Goal: Information Seeking & Learning: Learn about a topic

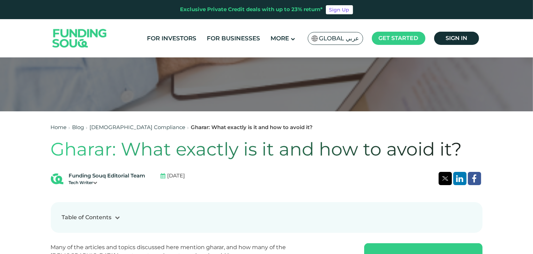
scroll to position [70, 0]
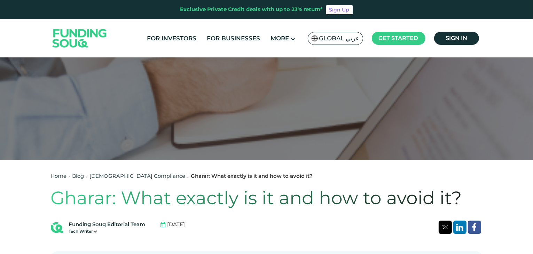
click at [82, 176] on link "Blog" at bounding box center [78, 176] width 12 height 7
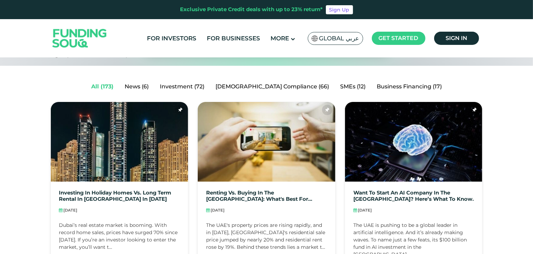
scroll to position [139, 0]
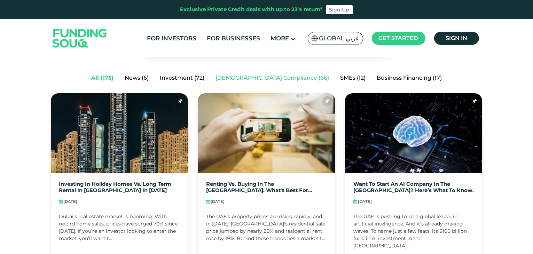
click at [275, 78] on link "[DEMOGRAPHIC_DATA] Compliance (66)" at bounding box center [272, 78] width 125 height 14
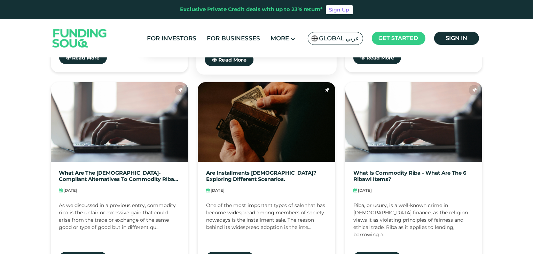
scroll to position [557, 0]
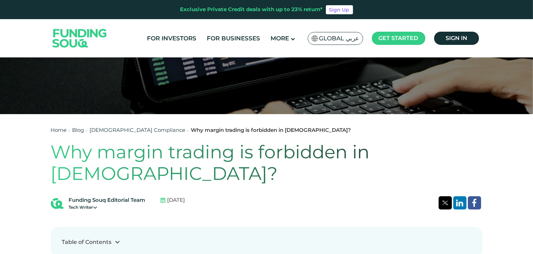
scroll to position [174, 0]
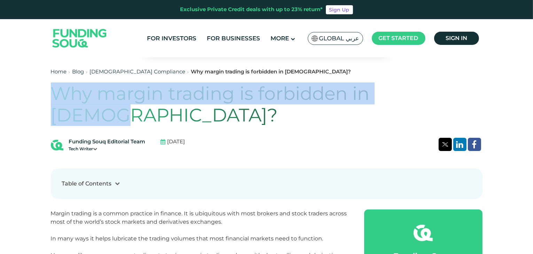
drag, startPoint x: 53, startPoint y: 94, endPoint x: 439, endPoint y: 94, distance: 385.7
click at [439, 94] on h1 "Why margin trading is forbidden in [DEMOGRAPHIC_DATA]?" at bounding box center [267, 105] width 432 height 44
click at [97, 99] on h1 "Why margin trading is forbidden in [DEMOGRAPHIC_DATA]?" at bounding box center [267, 105] width 432 height 44
drag, startPoint x: 45, startPoint y: 91, endPoint x: 440, endPoint y: 95, distance: 395.5
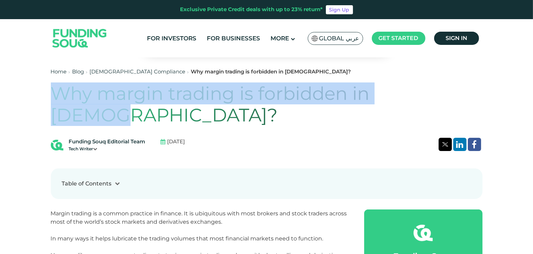
copy h1 "Why margin trading is forbidden in [DEMOGRAPHIC_DATA]?"
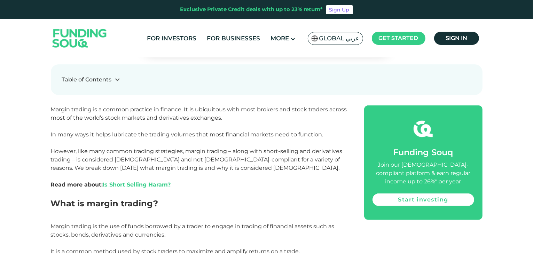
scroll to position [278, 0]
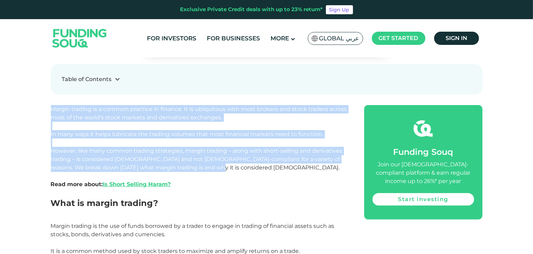
drag, startPoint x: 50, startPoint y: 83, endPoint x: 222, endPoint y: 144, distance: 182.5
copy span "Margin trading is a common practice in finance. It is ubiquitous with most brok…"
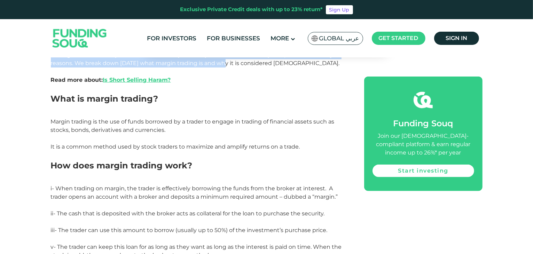
scroll to position [383, 0]
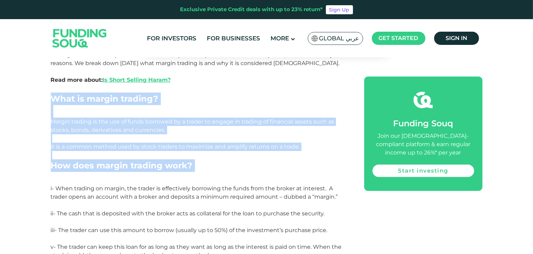
drag, startPoint x: 50, startPoint y: 75, endPoint x: 181, endPoint y: 162, distance: 157.3
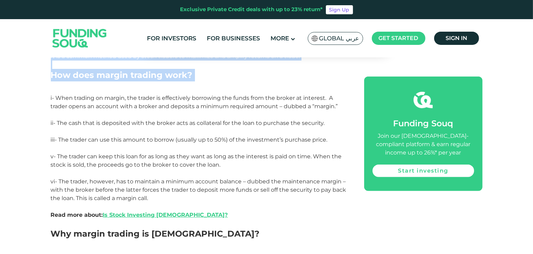
scroll to position [522, 0]
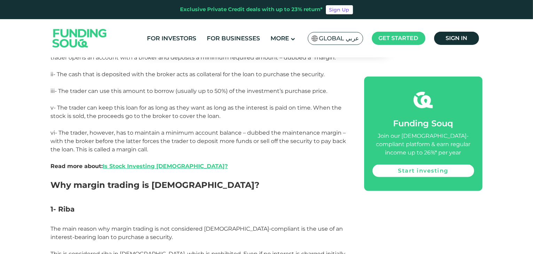
click at [185, 129] on p "vi- The trader, however, has to maintain a minimum account balance – dubbed the…" at bounding box center [200, 154] width 298 height 50
copy div "What is margin trading? Margin trading is the use of funds borrowed by a trader…"
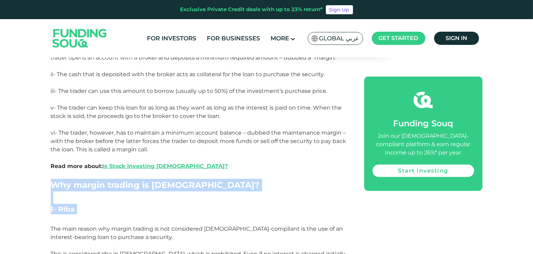
drag, startPoint x: 46, startPoint y: 165, endPoint x: 124, endPoint y: 194, distance: 83.4
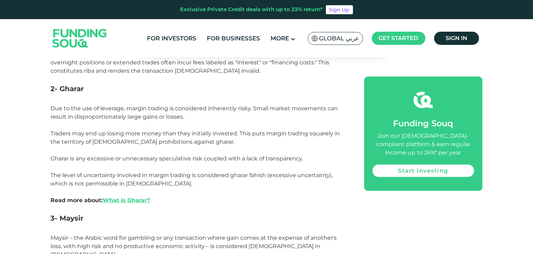
scroll to position [731, 0]
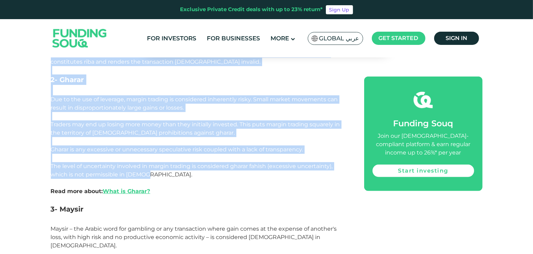
click at [173, 152] on p "Due to the use of leverage, margin trading is considered inherently risky. Smal…" at bounding box center [200, 149] width 298 height 109
copy div "Why margin trading is haram? 1- Riba The main reason why margin trading is not …"
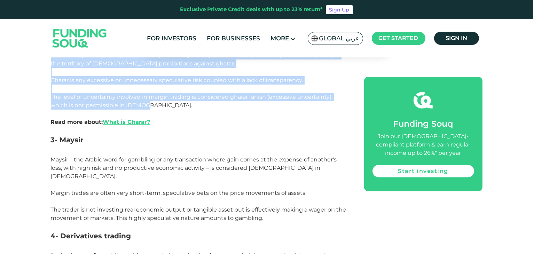
scroll to position [801, 0]
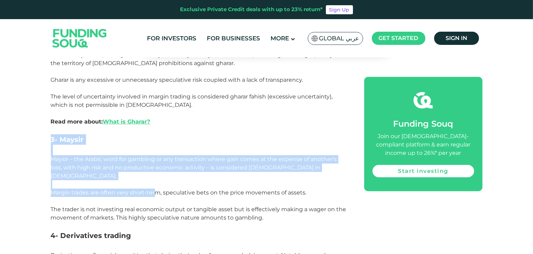
drag, startPoint x: 47, startPoint y: 116, endPoint x: 154, endPoint y: 166, distance: 118.4
click at [154, 166] on div "Home Blog Shariah Compliance 1" at bounding box center [266, 50] width 533 height 1577
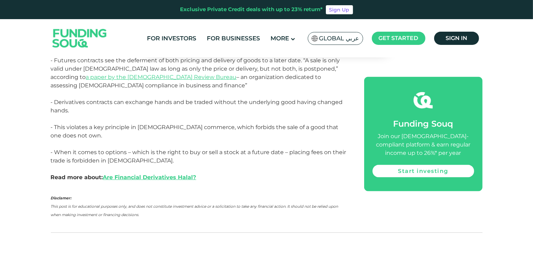
scroll to position [1079, 0]
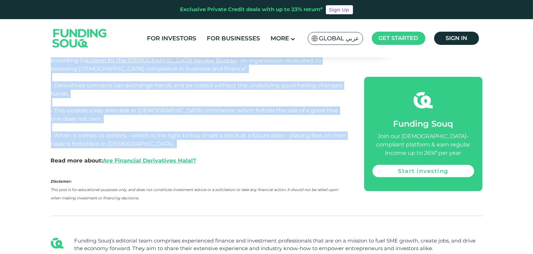
click at [133, 132] on p "- When it comes to options – which is the right to buy or sell a stock at a fut…" at bounding box center [200, 148] width 298 height 33
copy div "3- Maysir Maysir – the Arabic word for gambling or any transaction where gain c…"
click at [156, 157] on link "Are Financial Derivatives Halal?" at bounding box center [149, 160] width 93 height 7
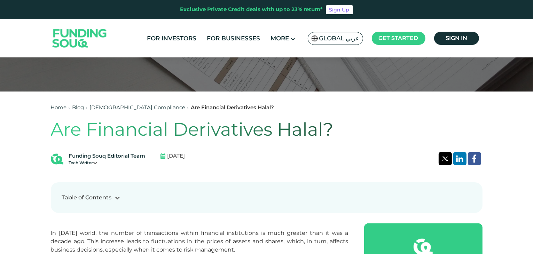
scroll to position [152, 0]
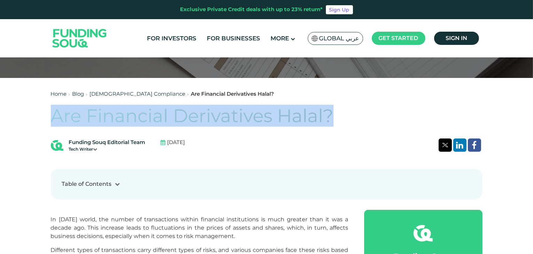
drag, startPoint x: 53, startPoint y: 115, endPoint x: 362, endPoint y: 114, distance: 309.5
click at [362, 114] on h1 "Are Financial Derivatives Halal?" at bounding box center [267, 116] width 432 height 22
copy h1 "Are Financial Derivatives Halal?"
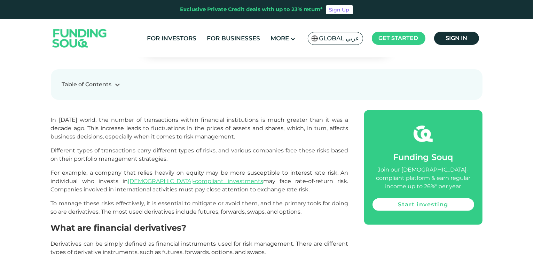
scroll to position [256, 0]
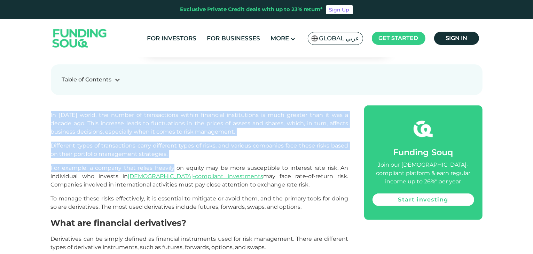
drag, startPoint x: 47, startPoint y: 114, endPoint x: 175, endPoint y: 169, distance: 139.9
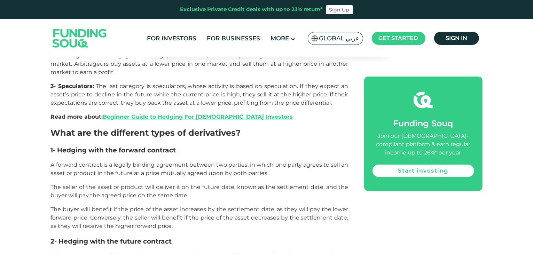
scroll to position [569, 0]
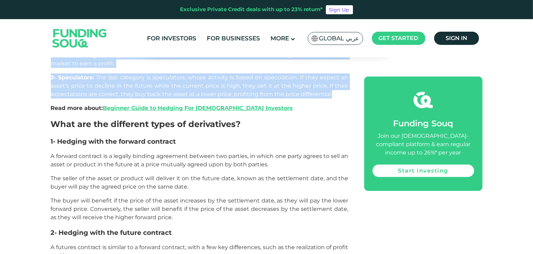
click at [345, 91] on p "3- Speculators: The last category is speculators, whose activity is based on sp…" at bounding box center [200, 85] width 298 height 25
copy div "In today's world, the number of transactions within financial institutions is m…"
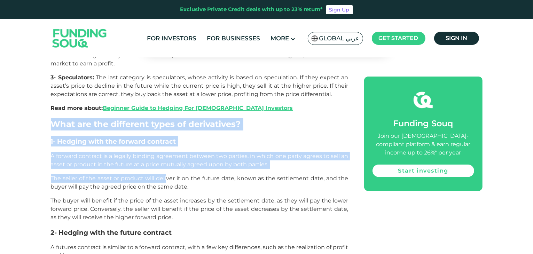
drag, startPoint x: 49, startPoint y: 125, endPoint x: 167, endPoint y: 174, distance: 127.8
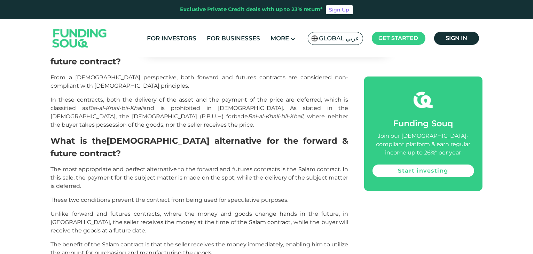
scroll to position [1092, 0]
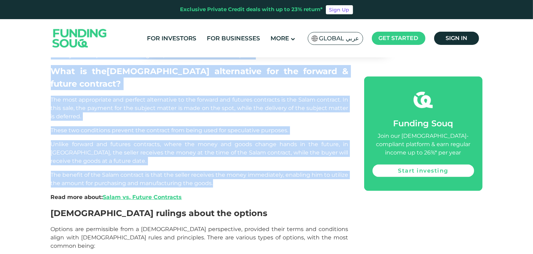
click at [220, 171] on p "The benefit of the Salam contract is that the seller receives the money immedia…" at bounding box center [200, 179] width 298 height 17
copy div "What are the different types of derivatives? 1- Hedging with the forward contra…"
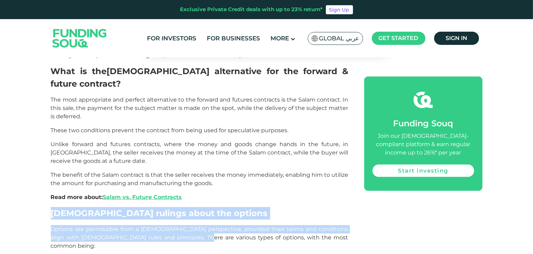
drag, startPoint x: 50, startPoint y: 180, endPoint x: 173, endPoint y: 201, distance: 125.0
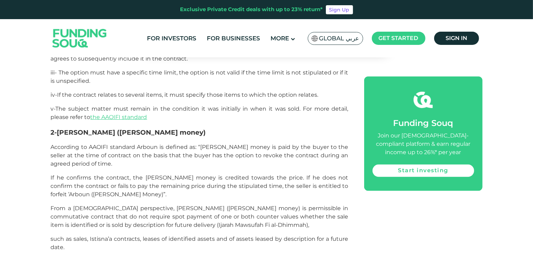
scroll to position [1509, 0]
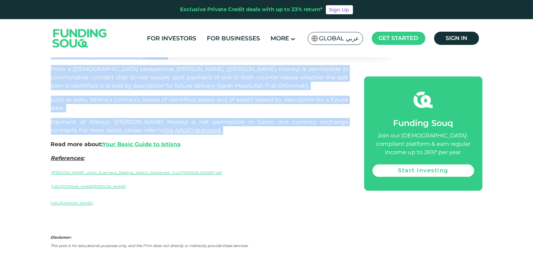
click at [195, 118] on p "Payment of ’Arboun (Earnest Money) is not permissible in Salam and currency exc…" at bounding box center [200, 126] width 298 height 17
copy div "Shariah rulings about the options Options are permissible from a Shariah perspe…"
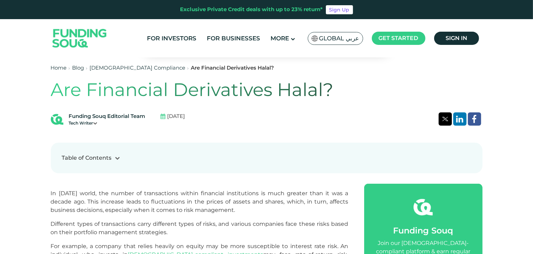
scroll to position [187, 0]
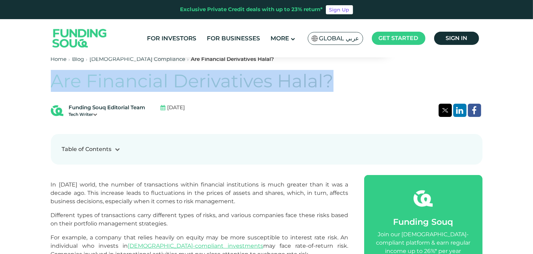
drag, startPoint x: 50, startPoint y: 77, endPoint x: 335, endPoint y: 81, distance: 284.1
click at [335, 81] on h1 "Are Financial Derivatives Halal?" at bounding box center [267, 81] width 432 height 22
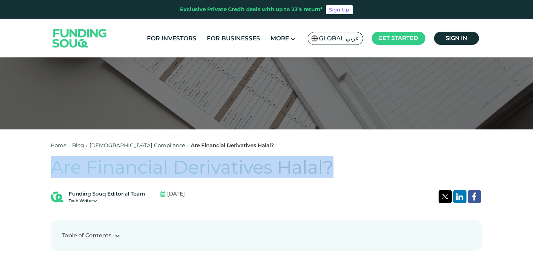
scroll to position [82, 0]
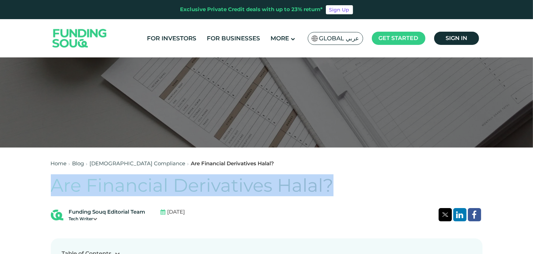
copy h1 "Are Financial Derivatives Halal?"
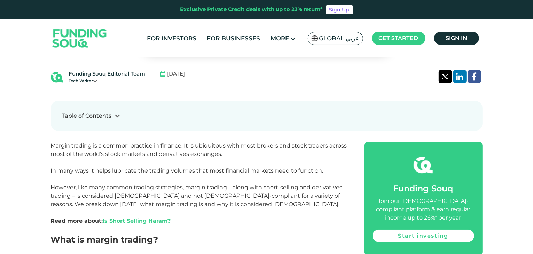
scroll to position [244, 0]
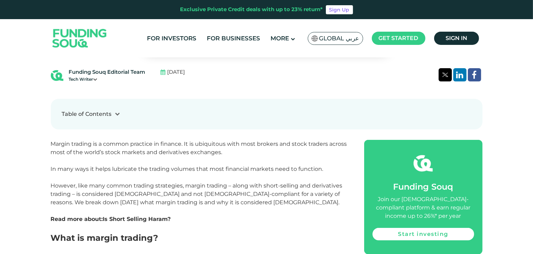
click at [143, 216] on link "Is Short Selling Haram?" at bounding box center [137, 219] width 68 height 7
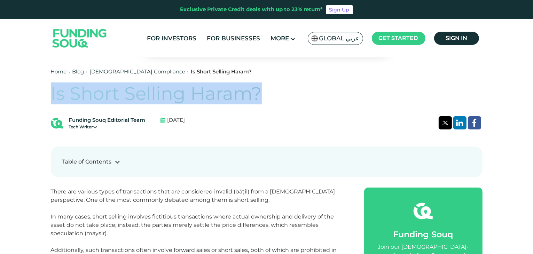
drag, startPoint x: 59, startPoint y: 99, endPoint x: 206, endPoint y: 96, distance: 146.9
click at [278, 96] on h1 "Is Short Selling Haram?" at bounding box center [267, 94] width 432 height 22
copy h1 "Is Short Selling Haram?"
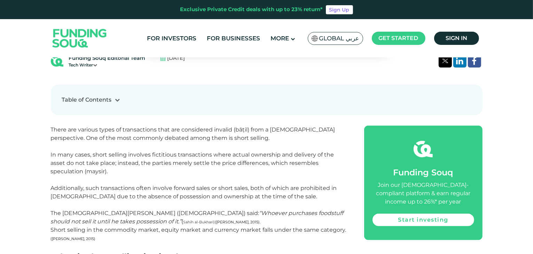
scroll to position [244, 0]
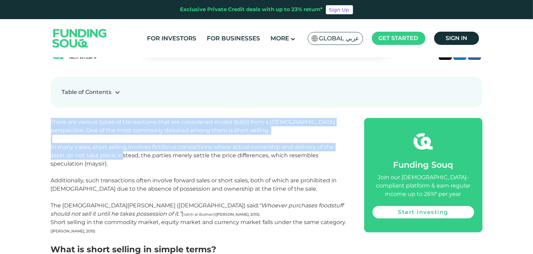
drag, startPoint x: 47, startPoint y: 119, endPoint x: 123, endPoint y: 159, distance: 85.3
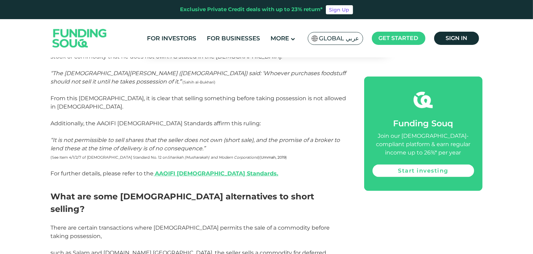
scroll to position [905, 0]
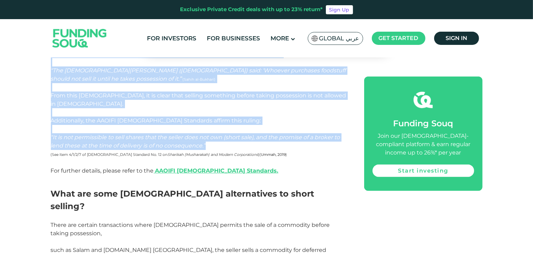
click at [244, 138] on p "“It is not permissible to sell shares that the seller does not own (short sale)…" at bounding box center [200, 149] width 298 height 33
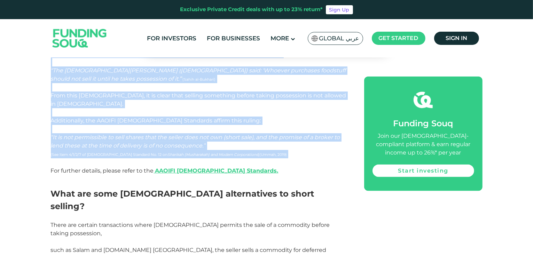
click at [253, 153] on p "“It is not permissible to sell shares that the seller does not own (short sale)…" at bounding box center [200, 149] width 298 height 33
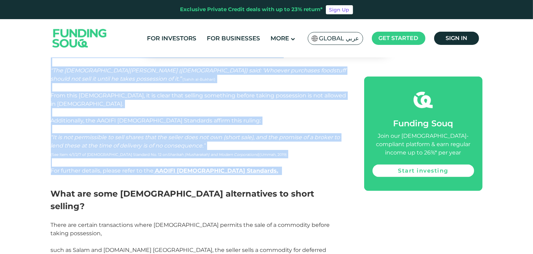
click at [252, 167] on p "For further details, please refer to the AAOIFI Shariah Standards." at bounding box center [200, 171] width 298 height 8
copy div "There are various types of transactions that are considered invalid (bā ṭ il) f…"
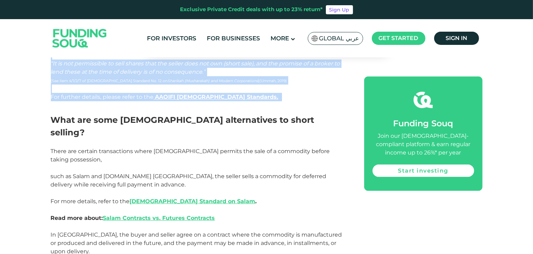
scroll to position [1009, 0]
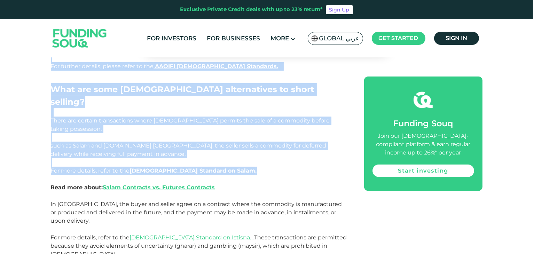
click at [238, 143] on p "There are certain transactions where Shariah permits the sale of a commodity be…" at bounding box center [200, 200] width 298 height 167
copy div "There are various types of transactions that are considered invalid (bā ṭ il) f…"
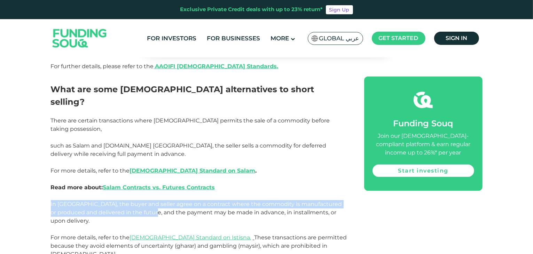
drag, startPoint x: 50, startPoint y: 171, endPoint x: 135, endPoint y: 180, distance: 85.4
click at [135, 180] on p "There are certain transactions where Shariah permits the sale of a commodity be…" at bounding box center [200, 200] width 298 height 167
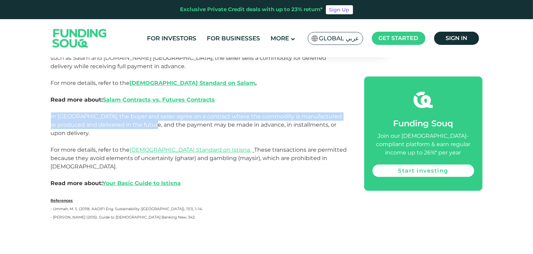
scroll to position [1079, 0]
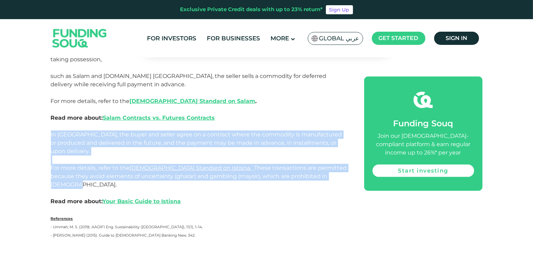
click at [322, 139] on p "There are certain transactions where Shariah permits the sale of a commodity be…" at bounding box center [200, 130] width 298 height 167
copy p "In Istisna, the buyer and seller agree on a contract where the commodity is man…"
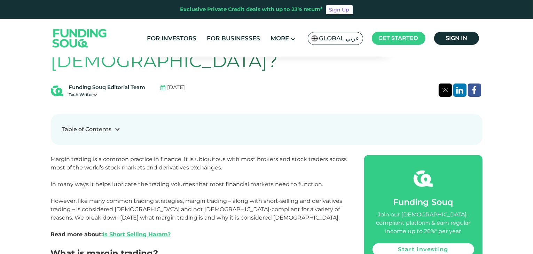
scroll to position [209, 0]
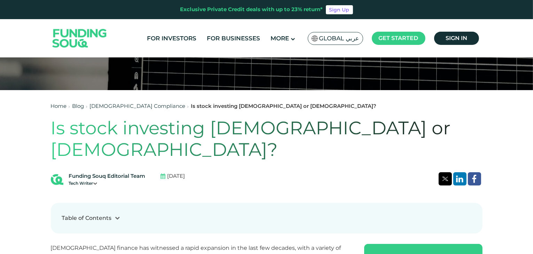
scroll to position [139, 0]
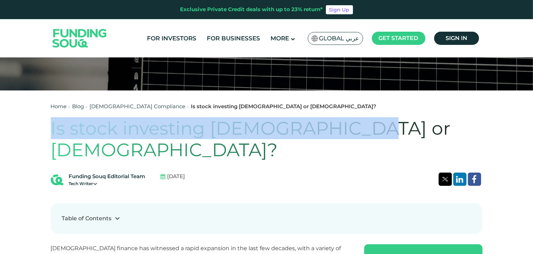
drag, startPoint x: 40, startPoint y: 127, endPoint x: 346, endPoint y: 126, distance: 306.3
copy h1 "Is stock investing halal or haram?"
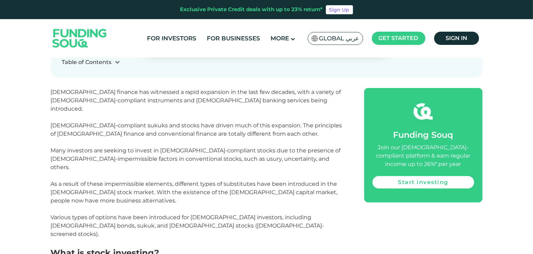
scroll to position [244, 0]
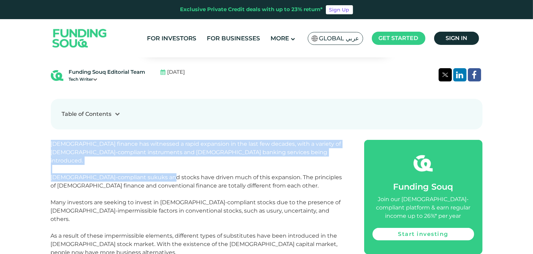
drag, startPoint x: 50, startPoint y: 120, endPoint x: 163, endPoint y: 148, distance: 116.0
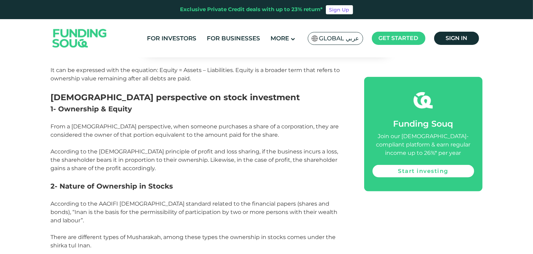
scroll to position [766, 0]
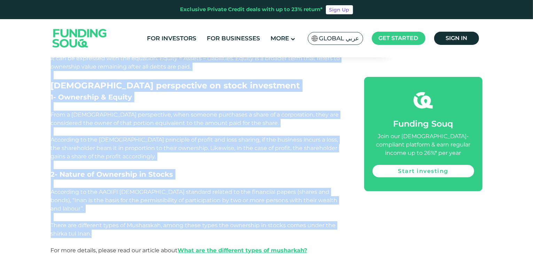
click at [165, 221] on p "There are different types of Musharakah, among these types the ownership in sto…" at bounding box center [200, 237] width 298 height 33
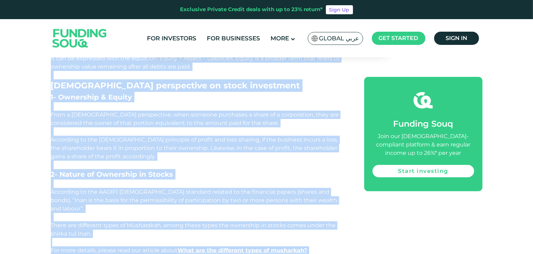
click at [327, 221] on p "There are different types of Musharakah, among these types the ownership in sto…" at bounding box center [200, 237] width 298 height 33
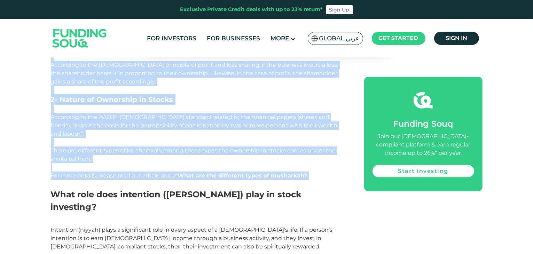
scroll to position [870, 0]
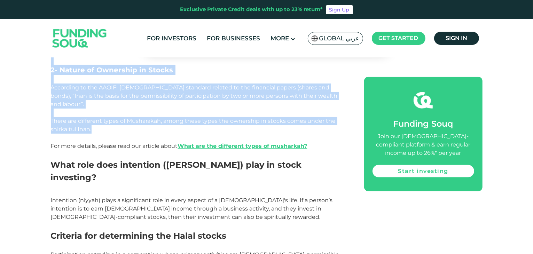
click at [111, 117] on p "There are different types of Musharakah, among these types the ownership in sto…" at bounding box center [200, 133] width 298 height 33
copy div "Islamic finance has witnessed a rapid expansion in the last few decades, with a…"
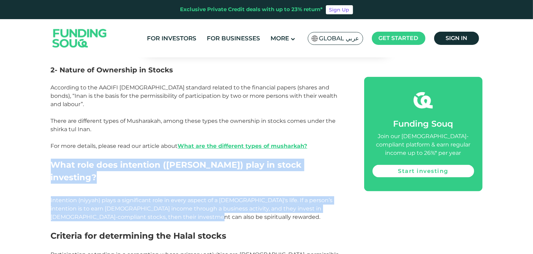
drag, startPoint x: 88, startPoint y: 121, endPoint x: 202, endPoint y: 153, distance: 118.5
click at [202, 153] on div "Home Blog Shariah Compliance 1" at bounding box center [266, 228] width 533 height 2072
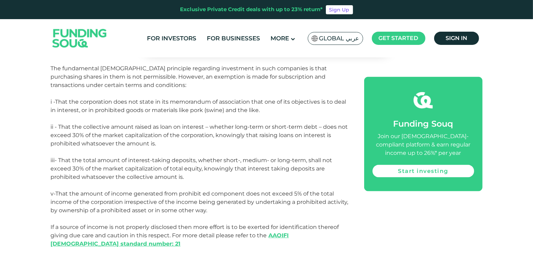
scroll to position [1114, 0]
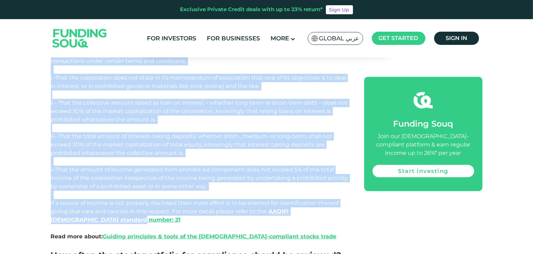
click at [142, 199] on p "If a source of income is not properly disclosed then more effort is to be exert…" at bounding box center [200, 215] width 298 height 33
copy div "What role does intention (niyyah) play in stock investing? Intention (niyyah) p…"
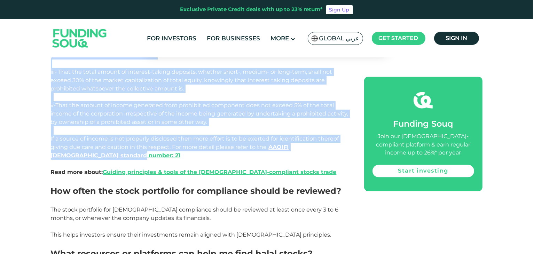
scroll to position [1184, 0]
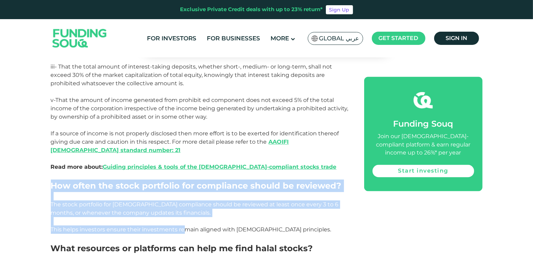
drag, startPoint x: 51, startPoint y: 110, endPoint x: 182, endPoint y: 149, distance: 136.4
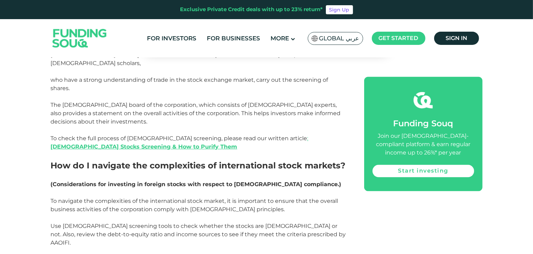
scroll to position [1427, 0]
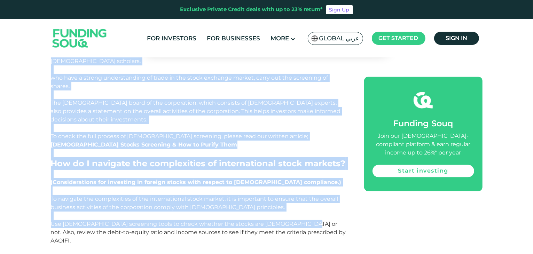
click at [285, 220] on p "Use Shariah screening tools to check whether the stocks are halal or not. Also,…" at bounding box center [200, 232] width 298 height 25
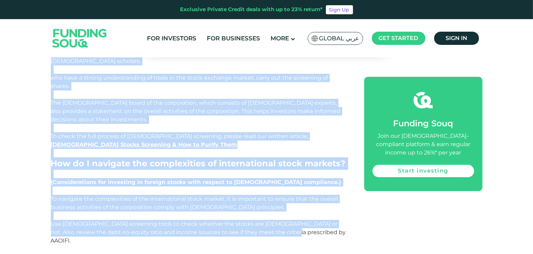
click at [278, 220] on p "Use Shariah screening tools to check whether the stocks are halal or not. Also,…" at bounding box center [200, 232] width 298 height 25
copy div "How often the stock portfolio for compliance should be reviewed? The stock port…"
click at [218, 196] on span "To navigate the complexities of the international stock market, it is important…" at bounding box center [195, 203] width 288 height 15
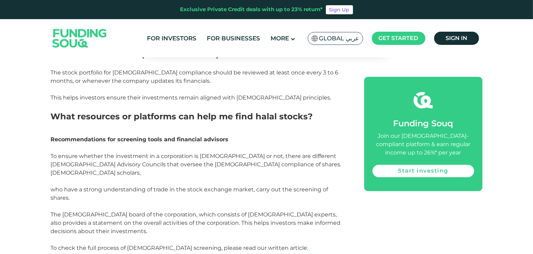
scroll to position [1323, 0]
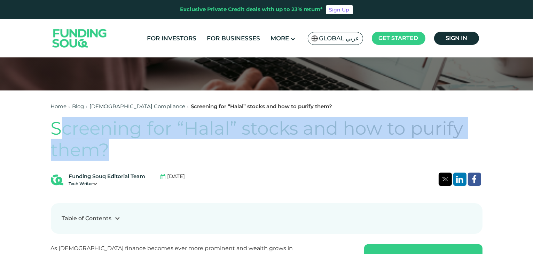
drag, startPoint x: 57, startPoint y: 127, endPoint x: 95, endPoint y: 146, distance: 42.5
click at [120, 153] on h1 "Screening for “Halal” stocks and how to purify them?" at bounding box center [267, 140] width 432 height 44
drag, startPoint x: 48, startPoint y: 124, endPoint x: 134, endPoint y: 146, distance: 88.4
copy h1 "Screening for “Halal” stocks and how to purify them?"
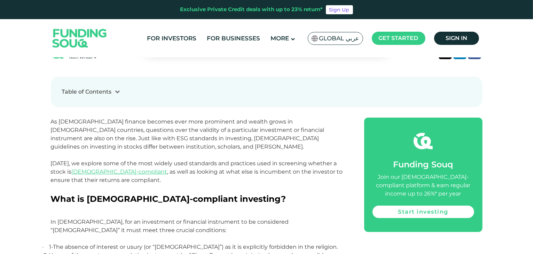
scroll to position [278, 0]
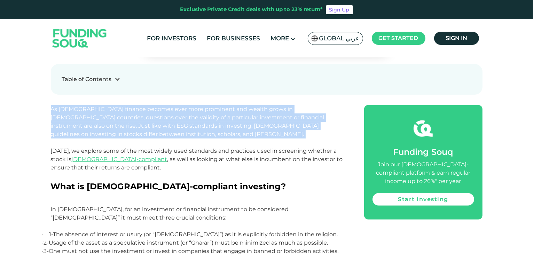
drag, startPoint x: 47, startPoint y: 108, endPoint x: 117, endPoint y: 140, distance: 76.8
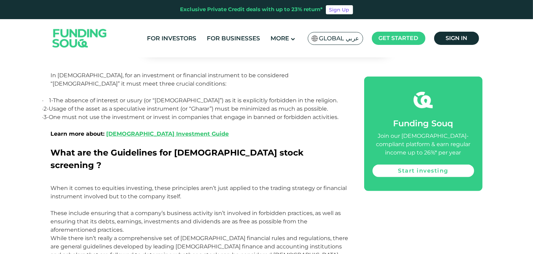
scroll to position [418, 0]
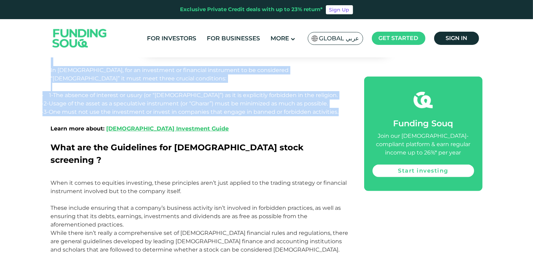
copy div "As Islamic finance becomes ever more prominent and wealth grows in Islamic coun…"
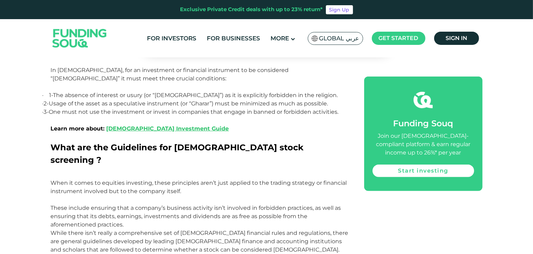
drag, startPoint x: 355, startPoint y: 245, endPoint x: 353, endPoint y: 240, distance: 5.8
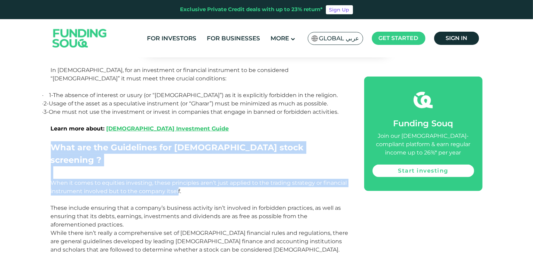
drag, startPoint x: 50, startPoint y: 146, endPoint x: 176, endPoint y: 182, distance: 131.2
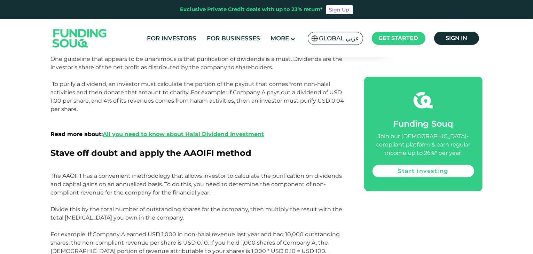
scroll to position [1044, 0]
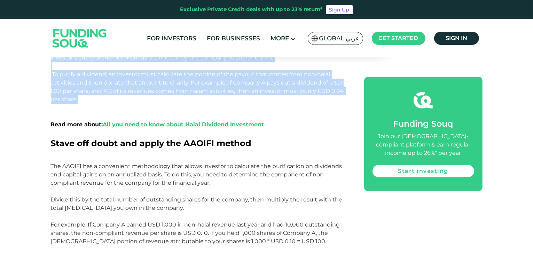
click at [118, 79] on p "One guideline that appears to be unanimous is that purification of dividends is…" at bounding box center [200, 91] width 298 height 92
copy div "What are the Guidelines for halal stock screening ? When it comes to equities i…"
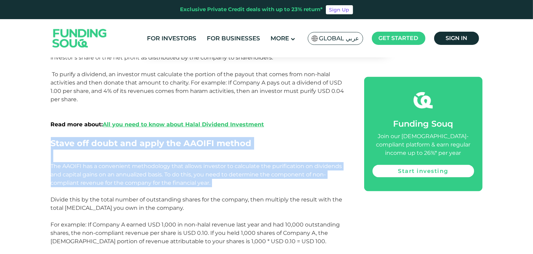
drag, startPoint x: 45, startPoint y: 123, endPoint x: 247, endPoint y: 169, distance: 207.7
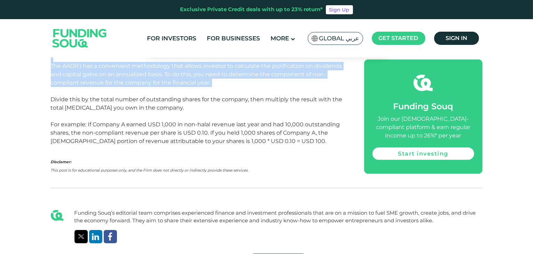
scroll to position [1149, 0]
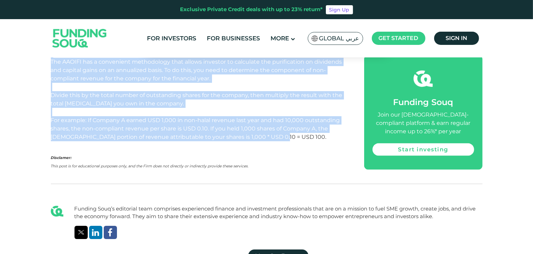
click at [272, 115] on p "The AAOIFI has a convenient methodology that allows investor to calculate the p…" at bounding box center [200, 104] width 298 height 92
copy div "Stave off doubt and apply the AAOIFI method The AAOIFI has a convenient methodo…"
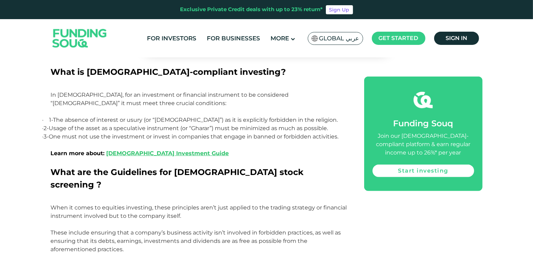
scroll to position [348, 0]
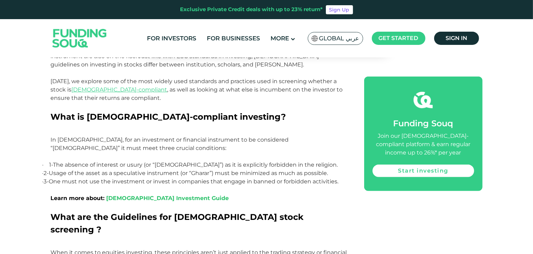
click at [136, 197] on link "Halal Investment Guide" at bounding box center [168, 198] width 123 height 7
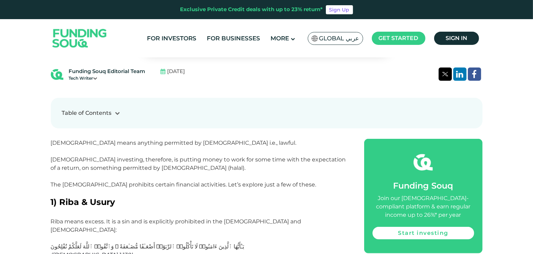
scroll to position [244, 0]
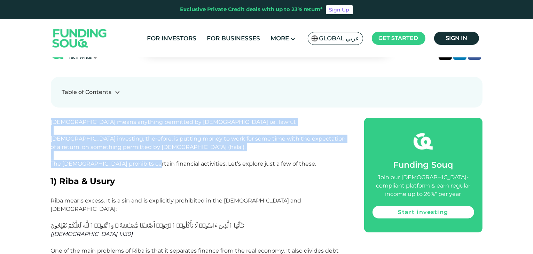
drag, startPoint x: 51, startPoint y: 120, endPoint x: 146, endPoint y: 167, distance: 105.9
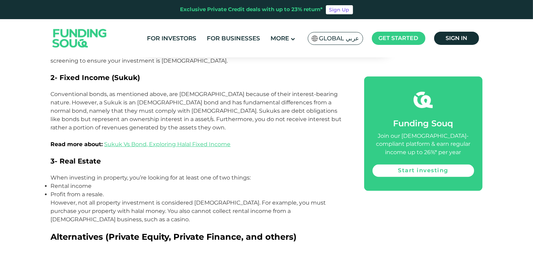
scroll to position [1184, 0]
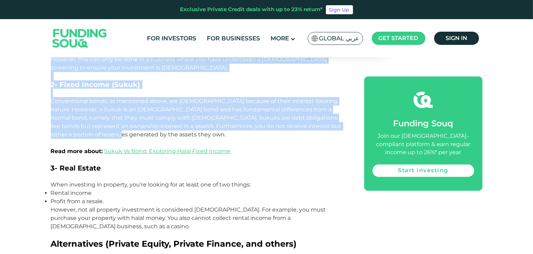
click at [127, 110] on p "Conventional bonds, as mentioned above, are [DEMOGRAPHIC_DATA] because of their…" at bounding box center [200, 126] width 298 height 58
copy div "Lorem ipsum dolorsit ametconse ad Elitsed d.e., tempor. Incid utlaboree, dolore…"
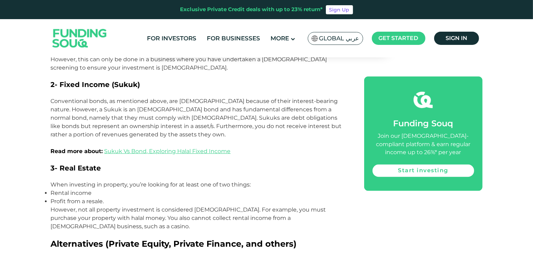
scroll to position [1195, 0]
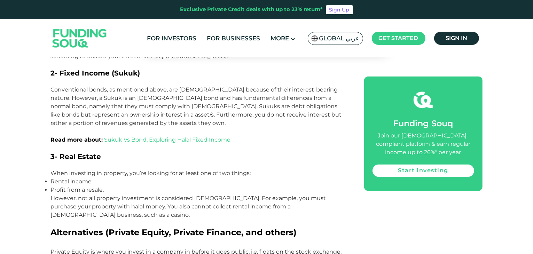
drag, startPoint x: 355, startPoint y: 251, endPoint x: 355, endPoint y: 246, distance: 5.2
drag, startPoint x: 49, startPoint y: 131, endPoint x: 132, endPoint y: 162, distance: 89.0
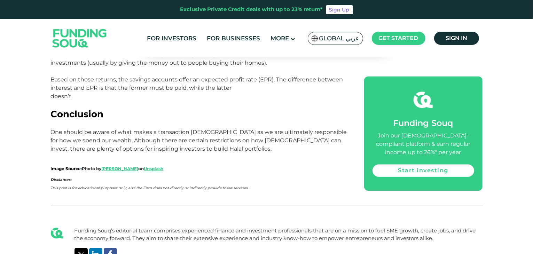
scroll to position [1508, 0]
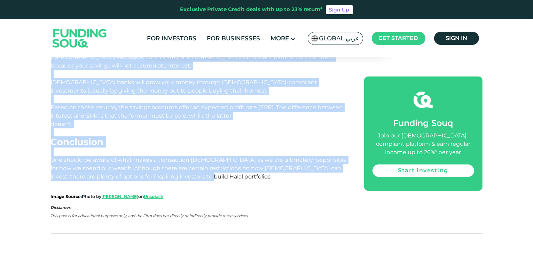
click at [189, 156] on p "One should be aware of what makes a transaction [DEMOGRAPHIC_DATA] as we are ul…" at bounding box center [200, 172] width 298 height 33
copy div "7- Lore Ipsumd Sita consectet ad elitsedd, eiu’te incidid utl et dolor mag al e…"
